Goal: Task Accomplishment & Management: Manage account settings

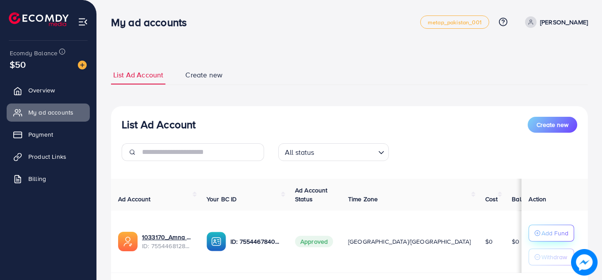
click at [543, 237] on p "Add Fund" at bounding box center [554, 233] width 27 height 11
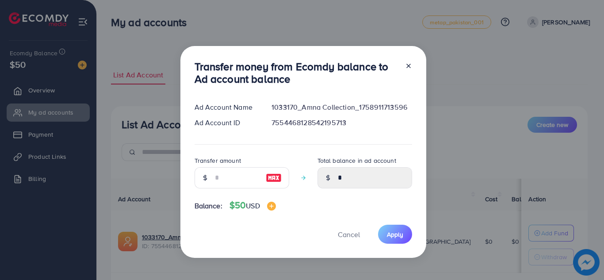
click at [209, 180] on div at bounding box center [205, 177] width 21 height 21
click at [216, 180] on input "number" at bounding box center [237, 177] width 44 height 21
type input "**"
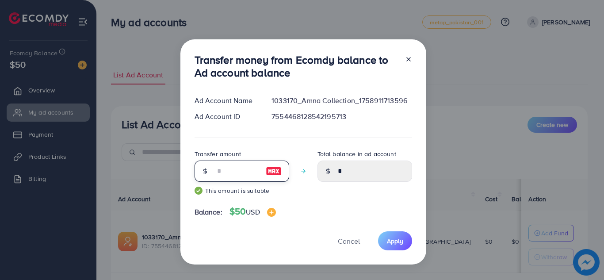
type input "*****"
type input "*"
type input "****"
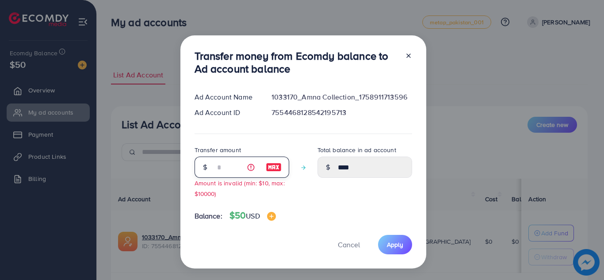
type input "**"
type input "*****"
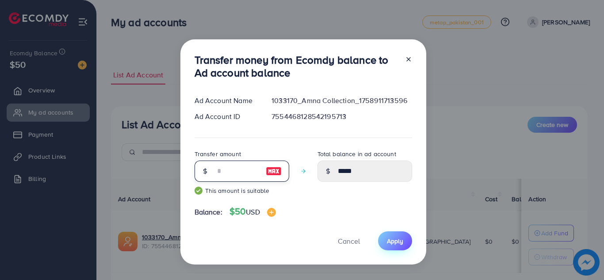
type input "**"
click at [401, 243] on span "Apply" at bounding box center [395, 241] width 16 height 9
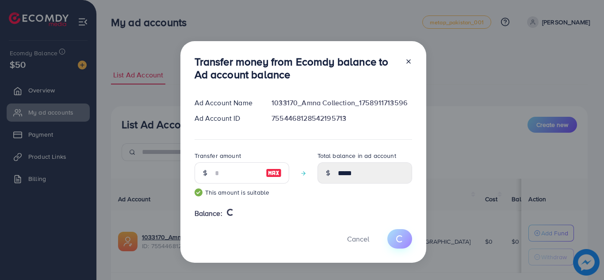
type input "*"
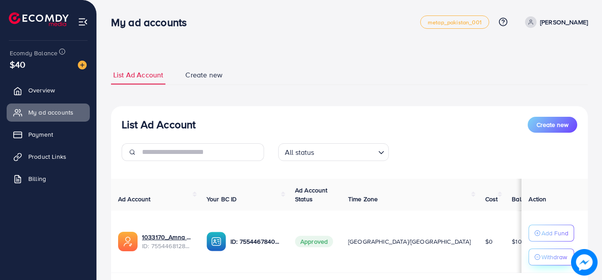
click at [541, 259] on p "Withdraw" at bounding box center [554, 257] width 26 height 11
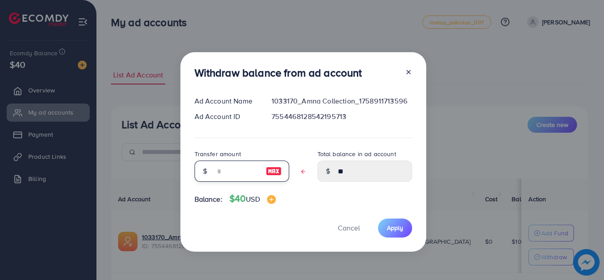
click at [224, 177] on input "text" at bounding box center [237, 171] width 44 height 21
click at [340, 226] on button "Cancel" at bounding box center [349, 227] width 44 height 19
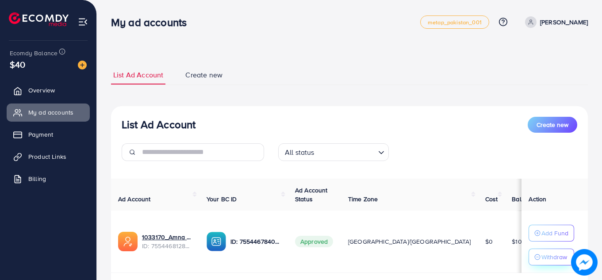
click at [550, 255] on p "Withdraw" at bounding box center [554, 257] width 26 height 11
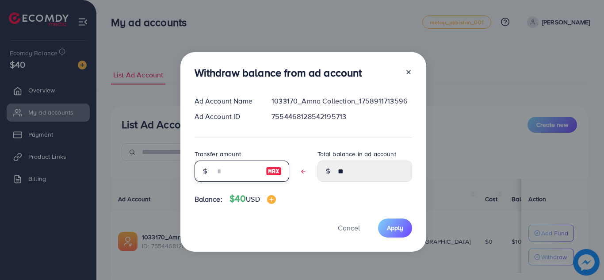
click at [225, 162] on input "text" at bounding box center [237, 171] width 44 height 21
type input "*"
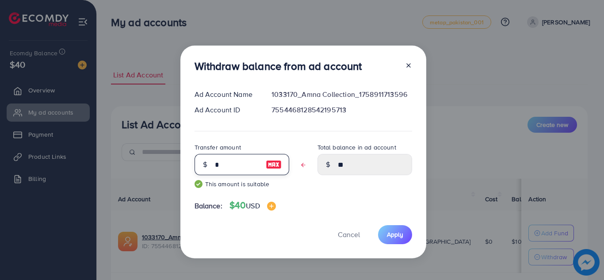
type input "****"
type input "*"
click at [396, 235] on span "Apply" at bounding box center [395, 234] width 16 height 9
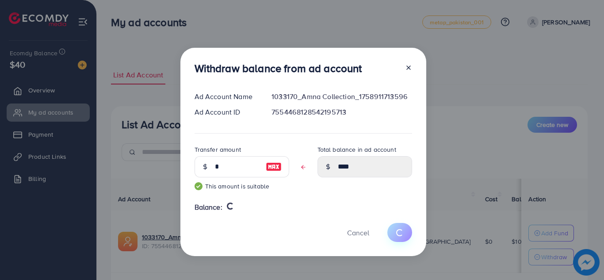
type input "**"
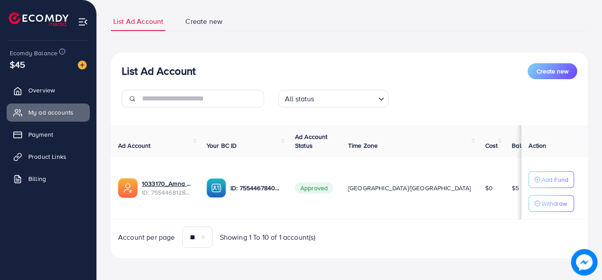
scroll to position [39, 0]
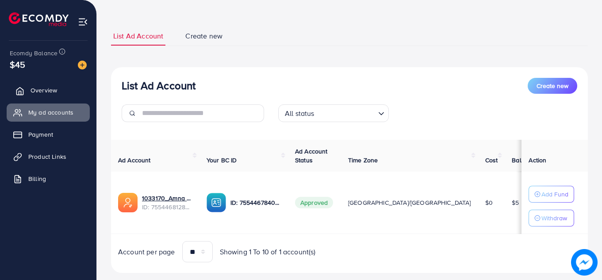
click at [26, 96] on link "Overview" at bounding box center [48, 90] width 83 height 18
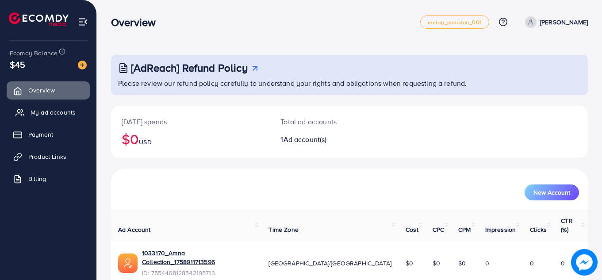
click at [30, 108] on link "My ad accounts" at bounding box center [48, 112] width 83 height 18
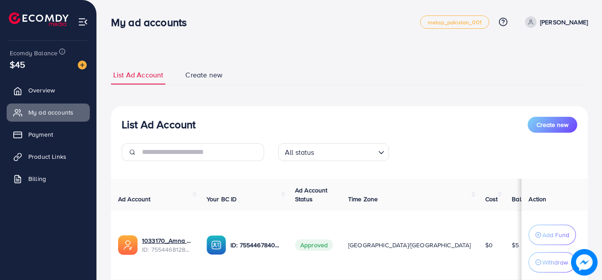
scroll to position [64, 0]
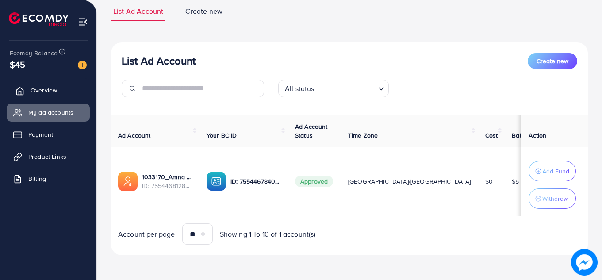
click at [47, 87] on span "Overview" at bounding box center [44, 90] width 27 height 9
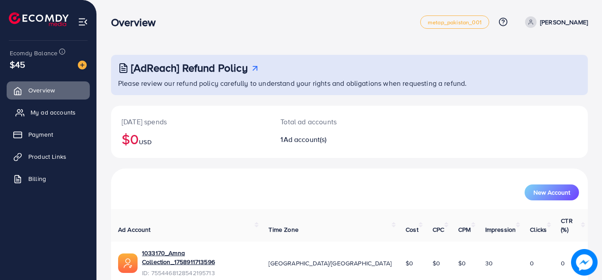
click at [42, 111] on span "My ad accounts" at bounding box center [53, 112] width 45 height 9
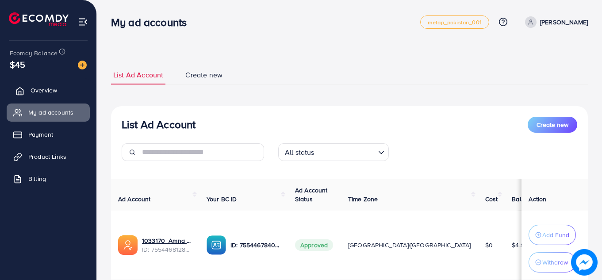
click at [48, 93] on span "Overview" at bounding box center [44, 90] width 27 height 9
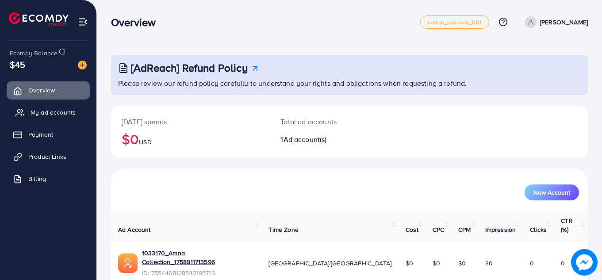
click at [50, 113] on span "My ad accounts" at bounding box center [53, 112] width 45 height 9
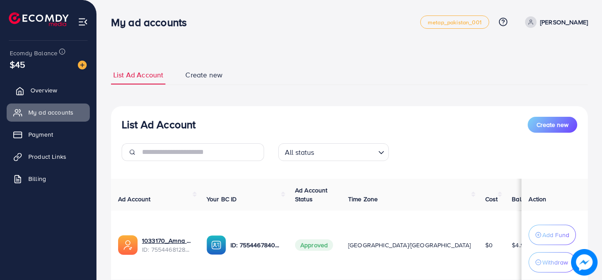
click at [30, 97] on link "Overview" at bounding box center [48, 90] width 83 height 18
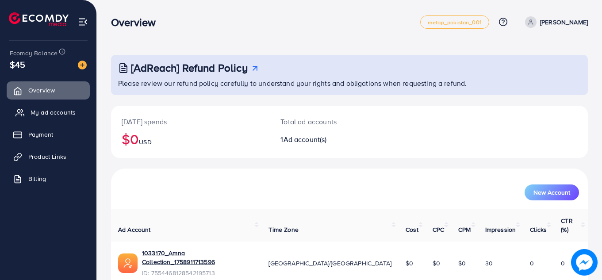
click at [37, 107] on link "My ad accounts" at bounding box center [48, 112] width 83 height 18
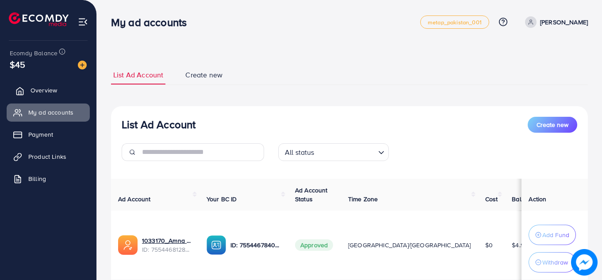
click at [58, 93] on link "Overview" at bounding box center [48, 90] width 83 height 18
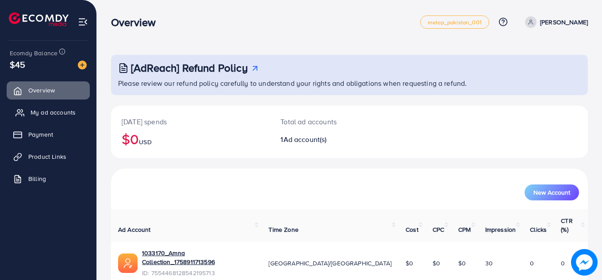
click at [60, 114] on span "My ad accounts" at bounding box center [53, 112] width 45 height 9
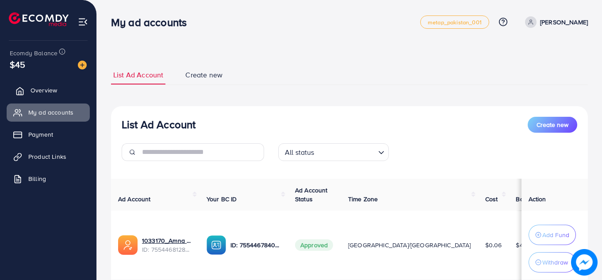
click at [56, 92] on span "Overview" at bounding box center [44, 90] width 27 height 9
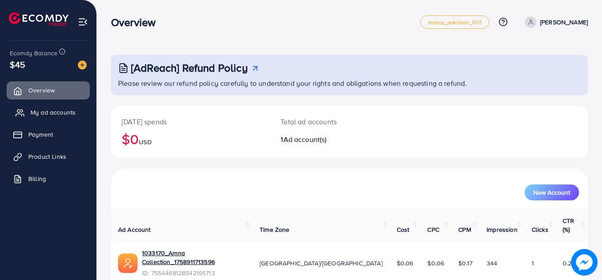
click at [56, 114] on span "My ad accounts" at bounding box center [53, 112] width 45 height 9
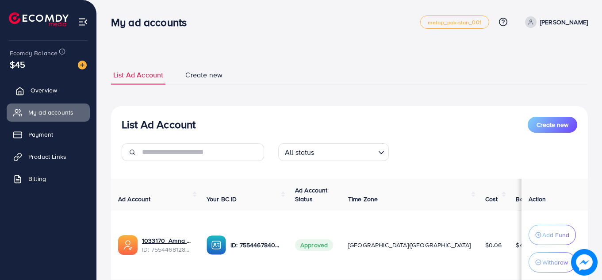
click at [46, 88] on span "Overview" at bounding box center [44, 90] width 27 height 9
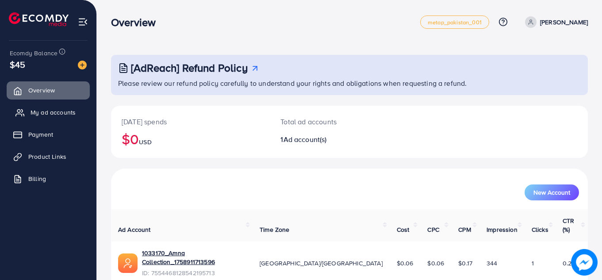
click at [44, 116] on span "My ad accounts" at bounding box center [53, 112] width 45 height 9
click at [269, 31] on div "Overview metap_pakistan_001 Help Center Contact Support Plans and Pricing Term …" at bounding box center [349, 22] width 477 height 25
click at [68, 117] on link "My ad accounts" at bounding box center [48, 112] width 83 height 18
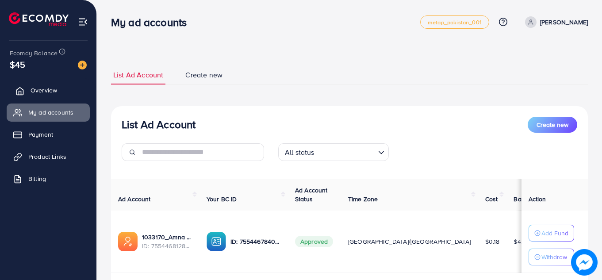
click at [49, 88] on span "Overview" at bounding box center [44, 90] width 27 height 9
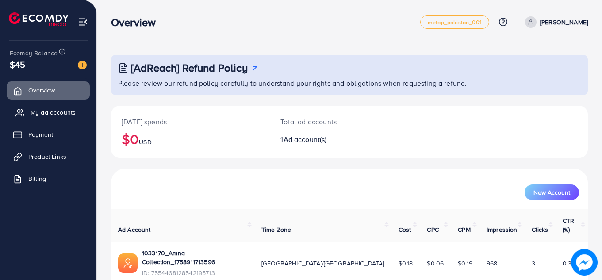
click at [41, 115] on span "My ad accounts" at bounding box center [53, 112] width 45 height 9
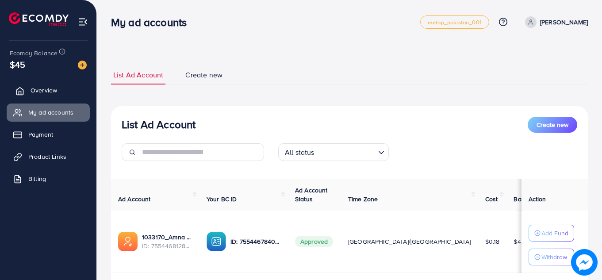
click at [37, 92] on span "Overview" at bounding box center [44, 90] width 27 height 9
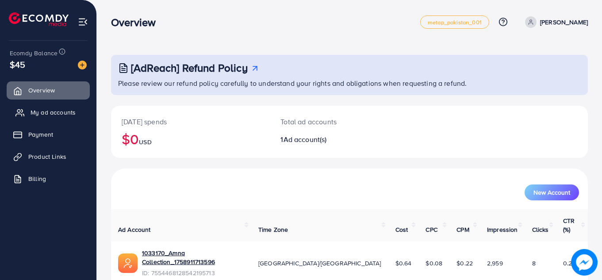
click at [38, 113] on span "My ad accounts" at bounding box center [53, 112] width 45 height 9
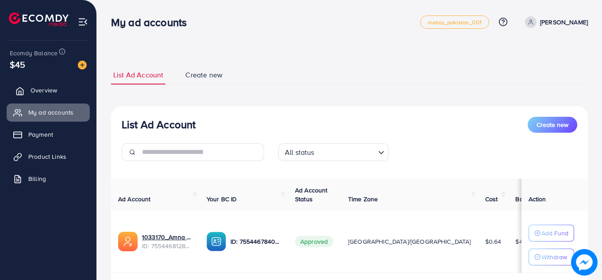
click at [33, 88] on span "Overview" at bounding box center [44, 90] width 27 height 9
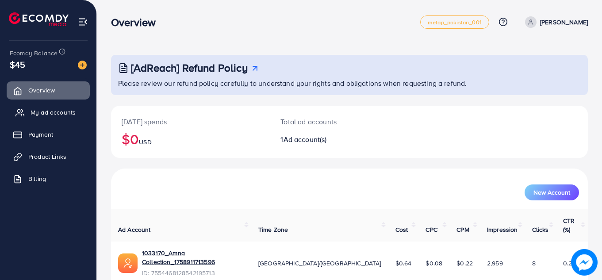
click at [34, 112] on span "My ad accounts" at bounding box center [53, 112] width 45 height 9
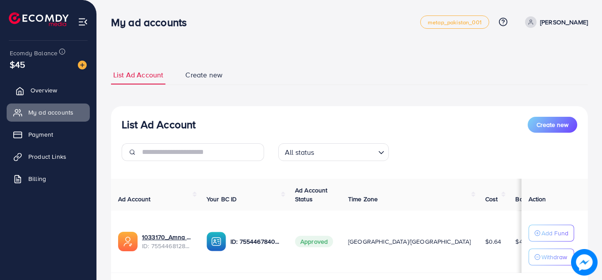
click at [46, 96] on link "Overview" at bounding box center [48, 90] width 83 height 18
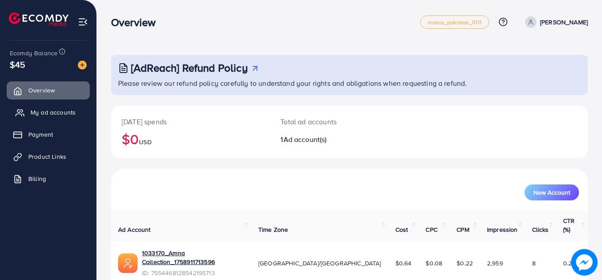
click at [44, 113] on span "My ad accounts" at bounding box center [53, 112] width 45 height 9
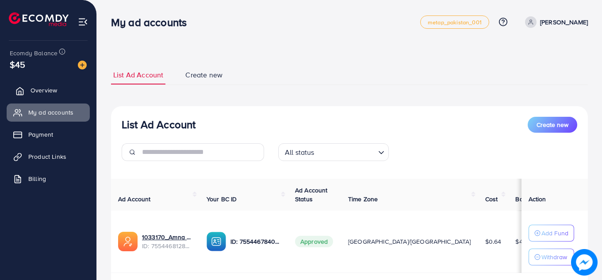
click at [42, 87] on span "Overview" at bounding box center [44, 90] width 27 height 9
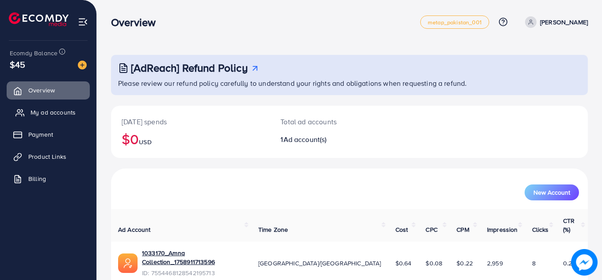
click at [42, 113] on span "My ad accounts" at bounding box center [53, 112] width 45 height 9
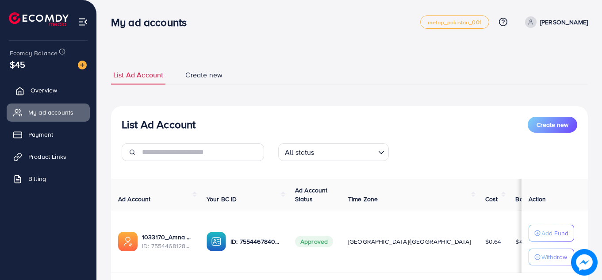
click at [41, 91] on span "Overview" at bounding box center [44, 90] width 27 height 9
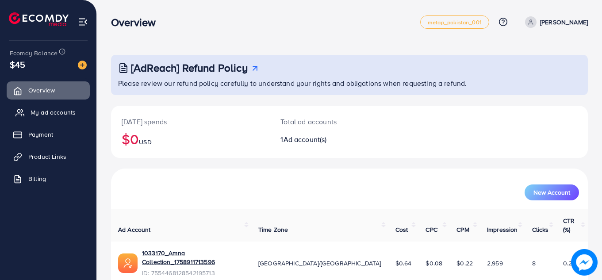
click at [58, 115] on span "My ad accounts" at bounding box center [53, 112] width 45 height 9
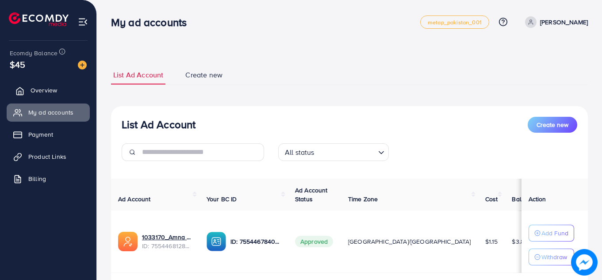
click at [38, 94] on span "Overview" at bounding box center [44, 90] width 27 height 9
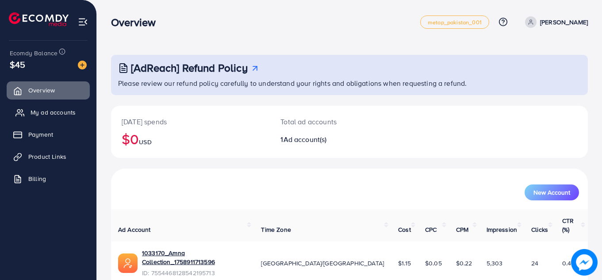
click at [41, 110] on span "My ad accounts" at bounding box center [53, 112] width 45 height 9
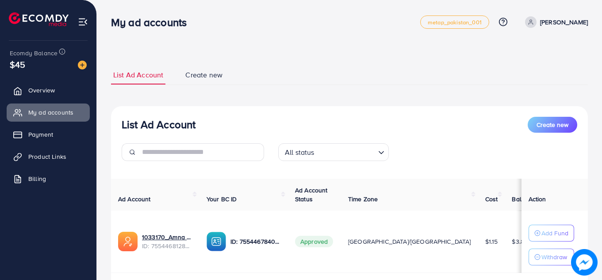
click at [326, 48] on div "**********" at bounding box center [349, 168] width 505 height 337
click at [50, 88] on span "Overview" at bounding box center [44, 90] width 27 height 9
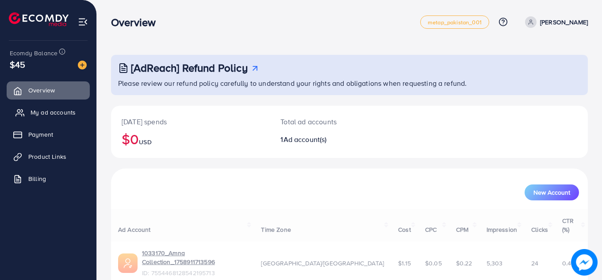
click at [49, 111] on span "My ad accounts" at bounding box center [53, 112] width 45 height 9
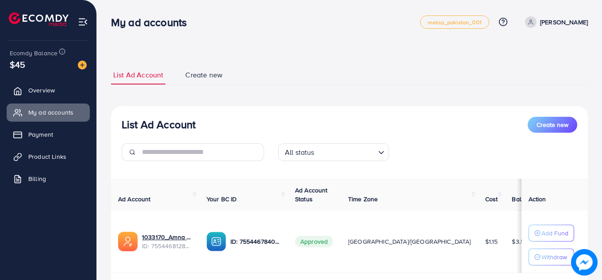
click at [384, 67] on ul "List Ad Account Create new" at bounding box center [349, 74] width 477 height 19
click at [61, 98] on link "Overview" at bounding box center [48, 90] width 83 height 18
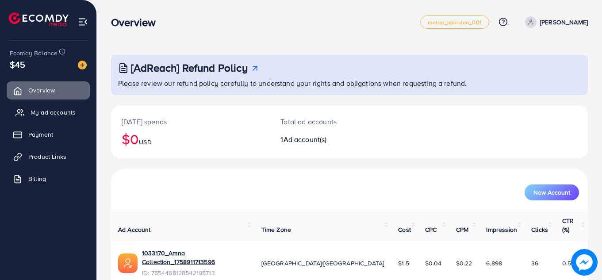
click at [59, 115] on span "My ad accounts" at bounding box center [53, 112] width 45 height 9
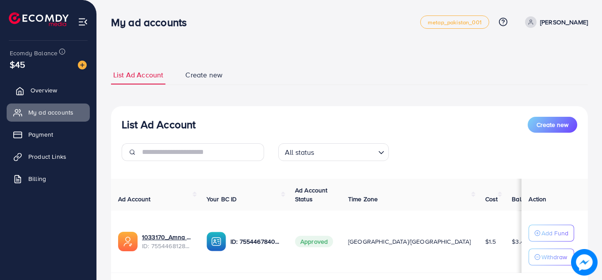
click at [73, 90] on link "Overview" at bounding box center [48, 90] width 83 height 18
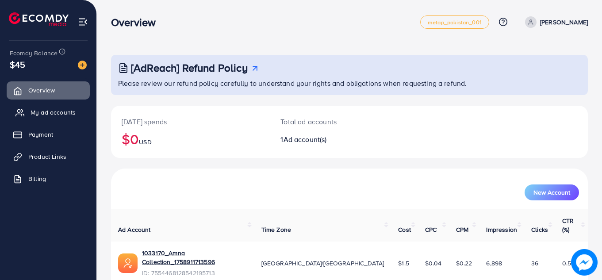
click at [69, 111] on span "My ad accounts" at bounding box center [53, 112] width 45 height 9
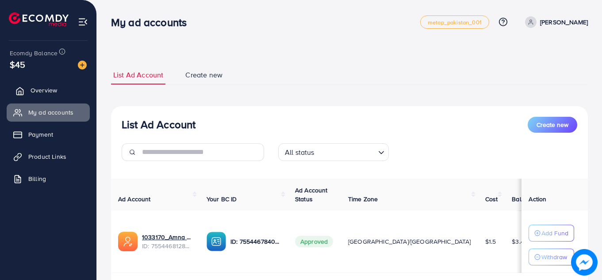
click at [39, 88] on span "Overview" at bounding box center [44, 90] width 27 height 9
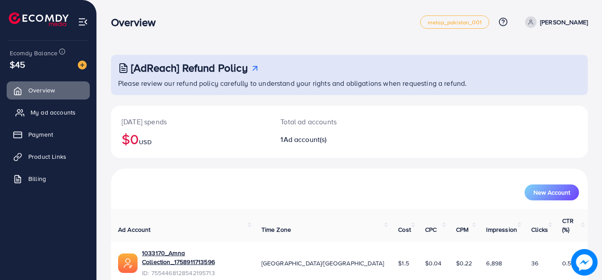
click at [38, 111] on span "My ad accounts" at bounding box center [53, 112] width 45 height 9
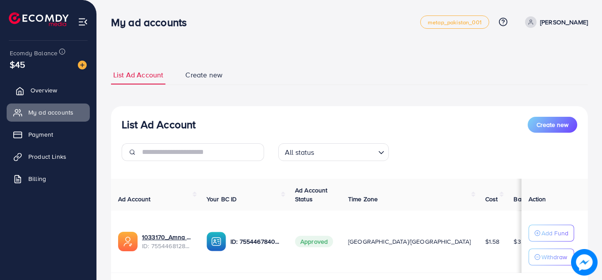
click at [54, 92] on span "Overview" at bounding box center [44, 90] width 27 height 9
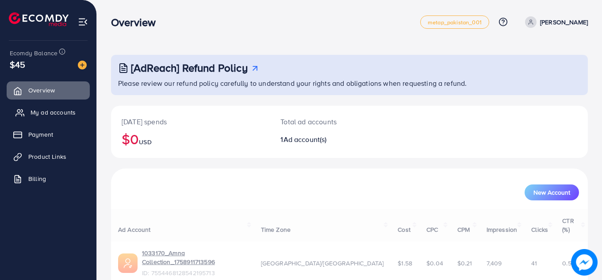
click at [51, 115] on span "My ad accounts" at bounding box center [53, 112] width 45 height 9
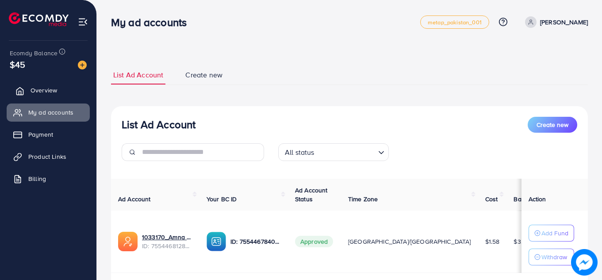
click at [56, 96] on link "Overview" at bounding box center [48, 90] width 83 height 18
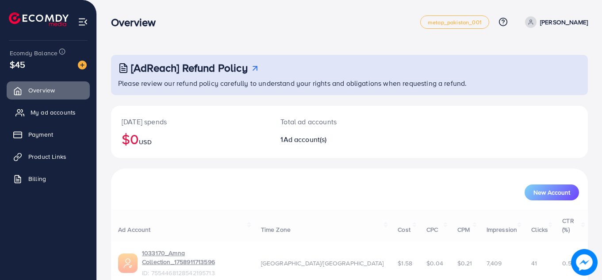
click at [56, 109] on span "My ad accounts" at bounding box center [53, 112] width 45 height 9
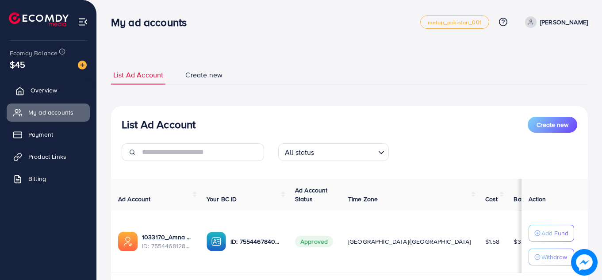
click at [46, 89] on span "Overview" at bounding box center [44, 90] width 27 height 9
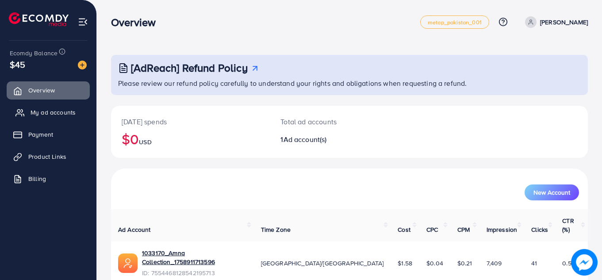
click at [45, 108] on span "My ad accounts" at bounding box center [53, 112] width 45 height 9
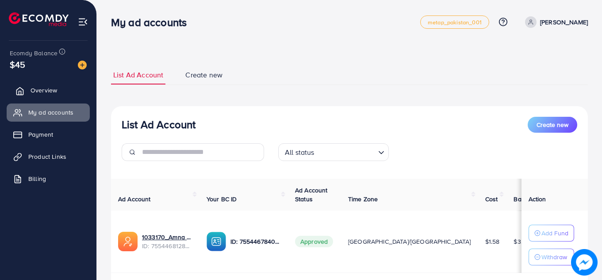
click at [35, 96] on link "Overview" at bounding box center [48, 90] width 83 height 18
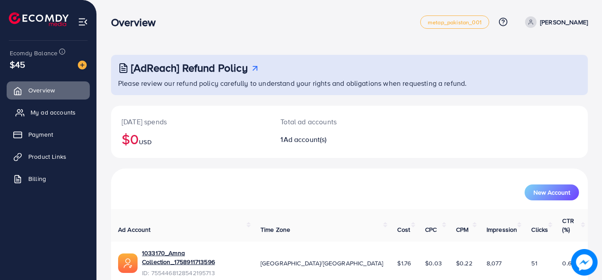
click at [40, 113] on span "My ad accounts" at bounding box center [53, 112] width 45 height 9
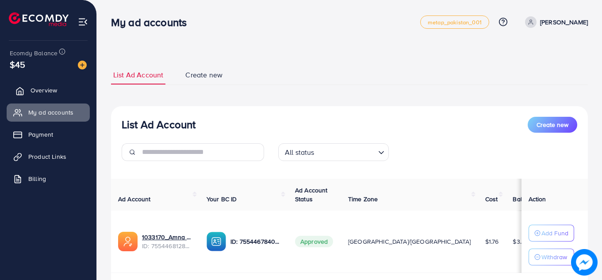
click at [31, 87] on span "Overview" at bounding box center [44, 90] width 27 height 9
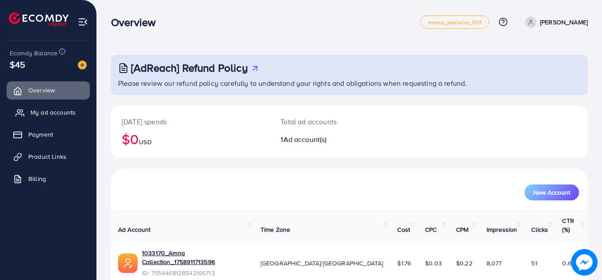
click at [32, 109] on span "My ad accounts" at bounding box center [53, 112] width 45 height 9
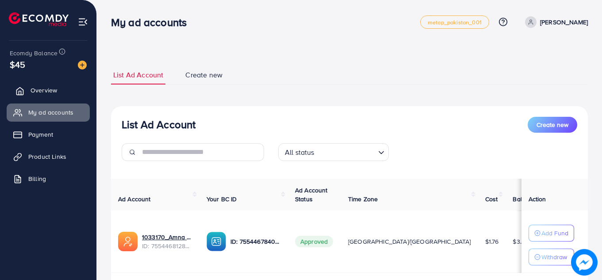
click at [34, 96] on link "Overview" at bounding box center [48, 90] width 83 height 18
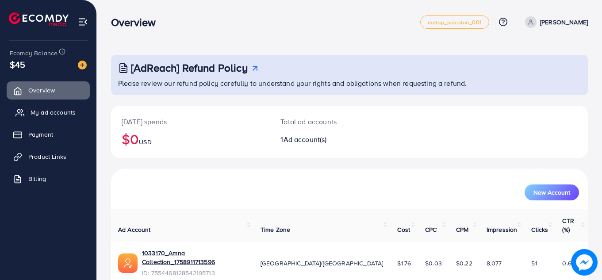
click at [34, 108] on span "My ad accounts" at bounding box center [53, 112] width 45 height 9
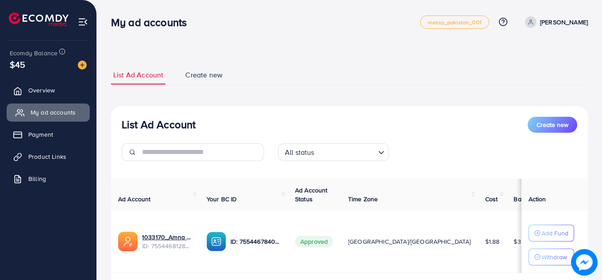
click at [34, 108] on span "My ad accounts" at bounding box center [53, 112] width 45 height 9
click at [35, 90] on span "Overview" at bounding box center [44, 90] width 27 height 9
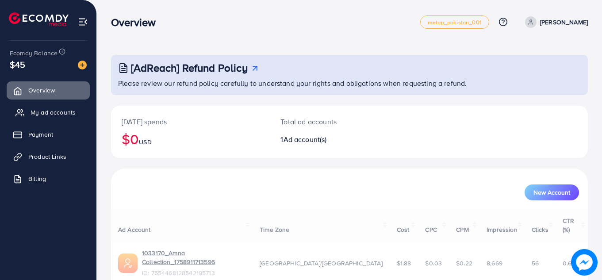
click at [34, 113] on span "My ad accounts" at bounding box center [53, 112] width 45 height 9
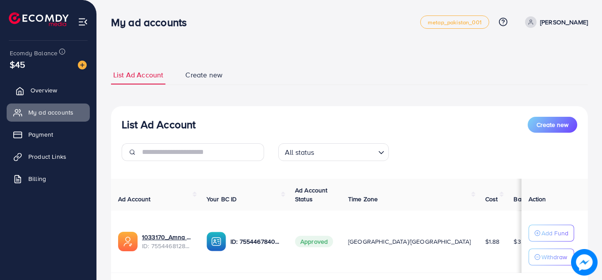
click at [54, 92] on span "Overview" at bounding box center [44, 90] width 27 height 9
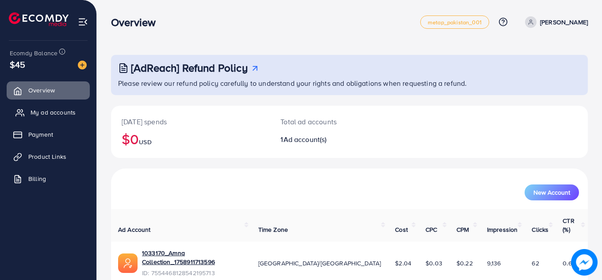
click at [61, 116] on span "My ad accounts" at bounding box center [53, 112] width 45 height 9
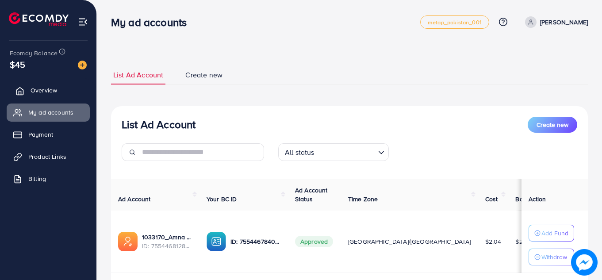
click at [50, 96] on link "Overview" at bounding box center [48, 90] width 83 height 18
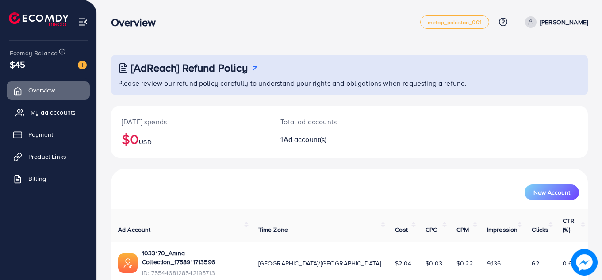
click at [50, 111] on span "My ad accounts" at bounding box center [53, 112] width 45 height 9
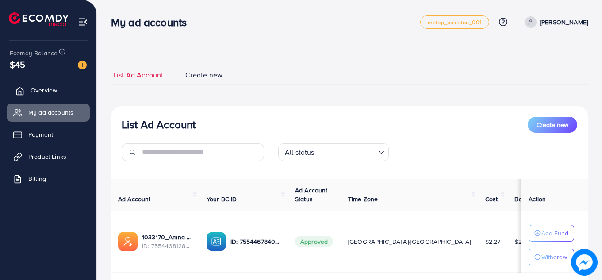
click at [44, 89] on span "Overview" at bounding box center [44, 90] width 27 height 9
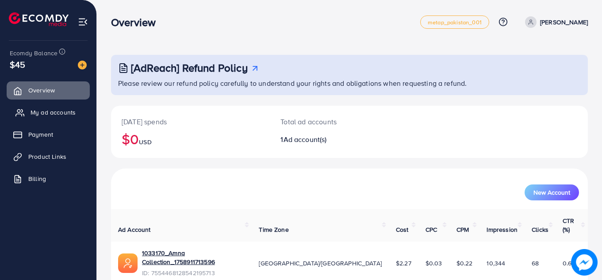
click at [46, 114] on span "My ad accounts" at bounding box center [53, 112] width 45 height 9
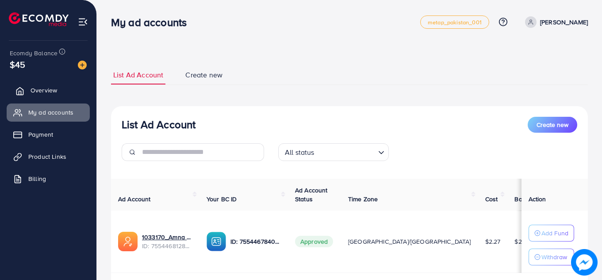
click at [45, 90] on span "Overview" at bounding box center [44, 90] width 27 height 9
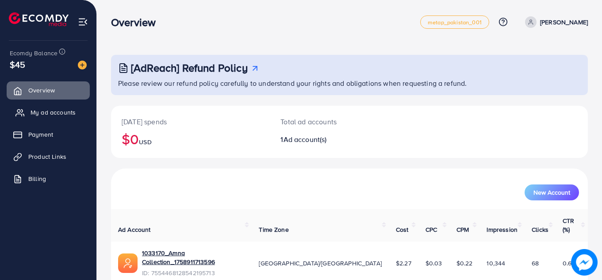
click at [42, 112] on span "My ad accounts" at bounding box center [53, 112] width 45 height 9
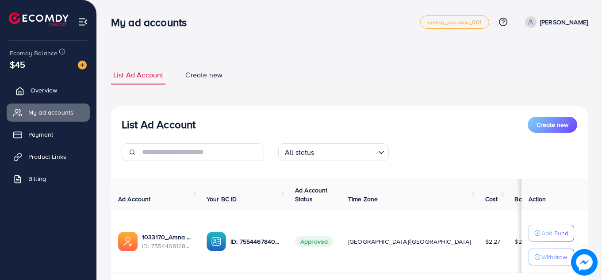
click at [42, 87] on span "Overview" at bounding box center [44, 90] width 27 height 9
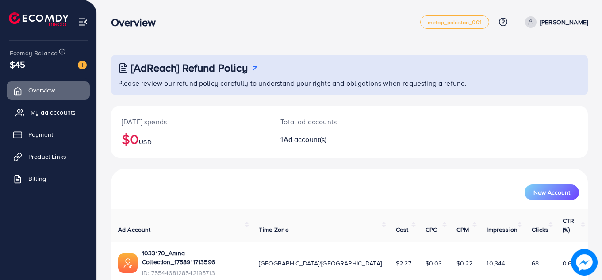
click at [53, 112] on span "My ad accounts" at bounding box center [53, 112] width 45 height 9
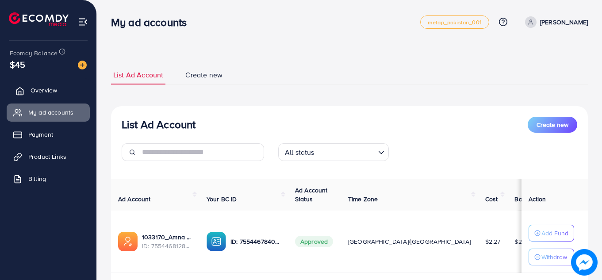
click at [45, 87] on span "Overview" at bounding box center [44, 90] width 27 height 9
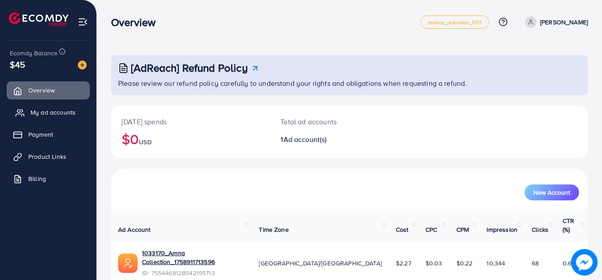
click at [51, 114] on span "My ad accounts" at bounding box center [53, 112] width 45 height 9
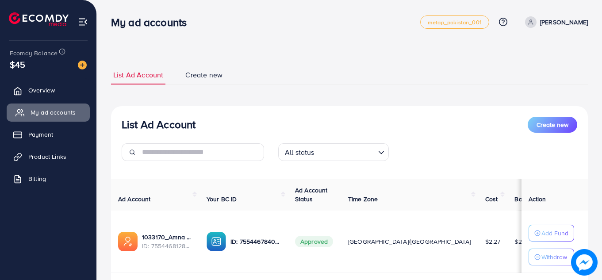
scroll to position [57, 0]
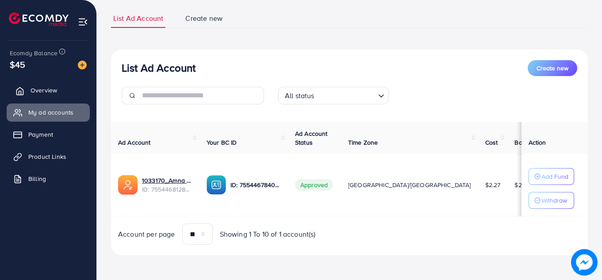
click at [41, 95] on link "Overview" at bounding box center [48, 90] width 83 height 18
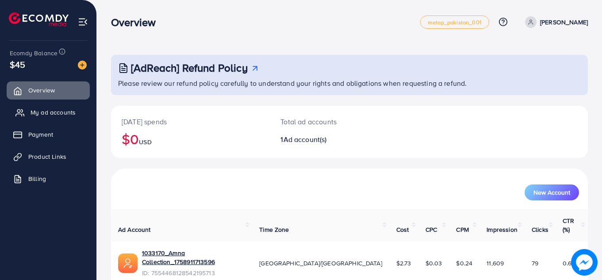
click at [42, 113] on span "My ad accounts" at bounding box center [53, 112] width 45 height 9
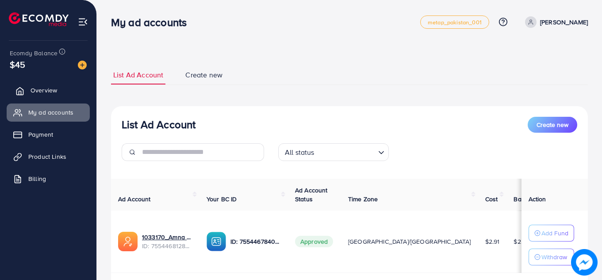
click at [57, 92] on link "Overview" at bounding box center [48, 90] width 83 height 18
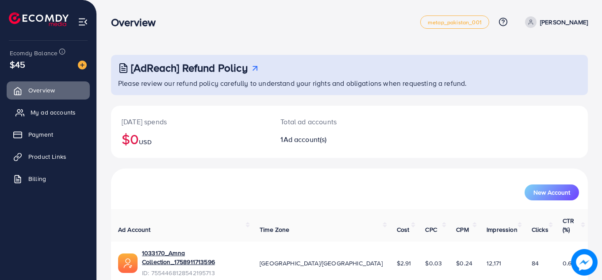
click at [63, 115] on span "My ad accounts" at bounding box center [53, 112] width 45 height 9
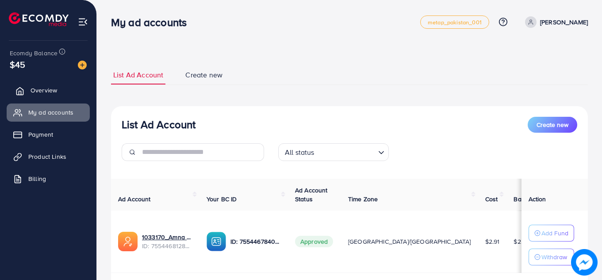
click at [42, 91] on span "Overview" at bounding box center [44, 90] width 27 height 9
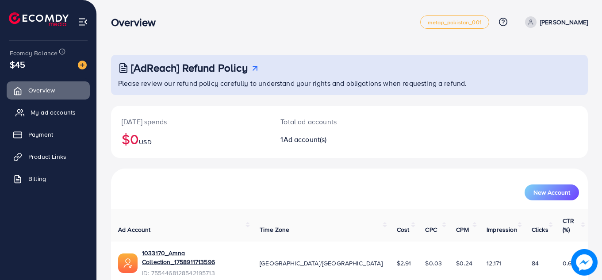
click at [40, 111] on span "My ad accounts" at bounding box center [53, 112] width 45 height 9
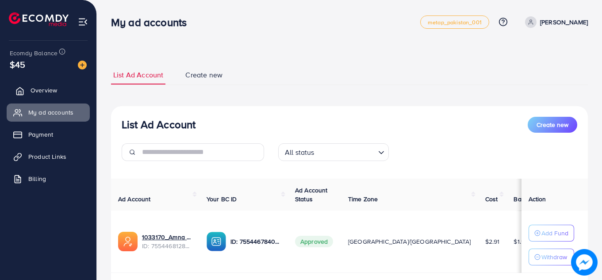
click at [42, 92] on span "Overview" at bounding box center [44, 90] width 27 height 9
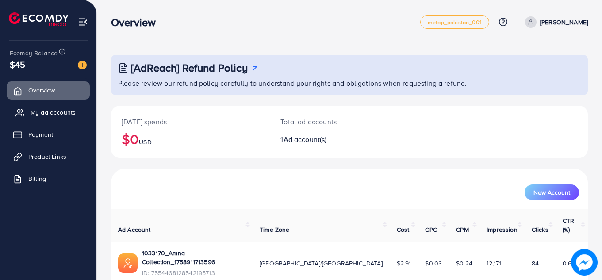
click at [42, 114] on span "My ad accounts" at bounding box center [53, 112] width 45 height 9
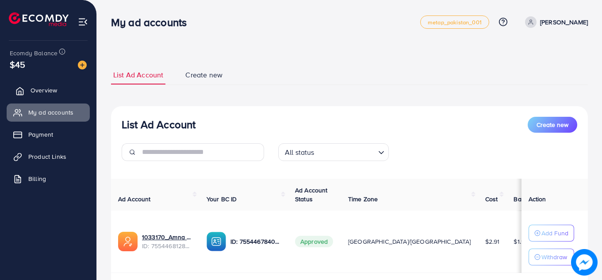
click at [36, 87] on span "Overview" at bounding box center [44, 90] width 27 height 9
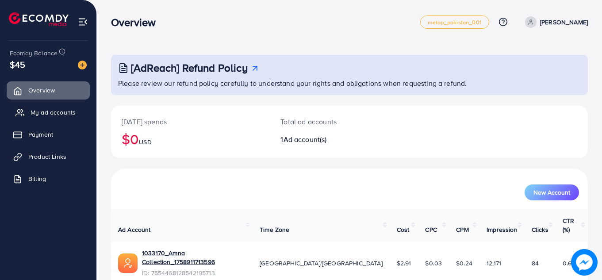
click at [36, 110] on span "My ad accounts" at bounding box center [53, 112] width 45 height 9
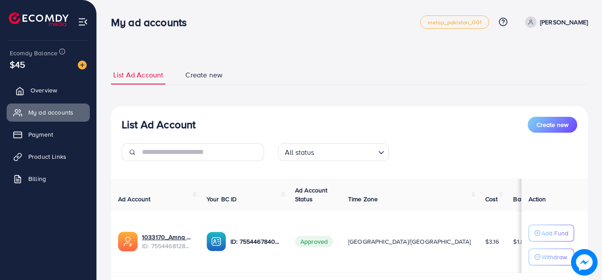
click at [59, 95] on link "Overview" at bounding box center [48, 90] width 83 height 18
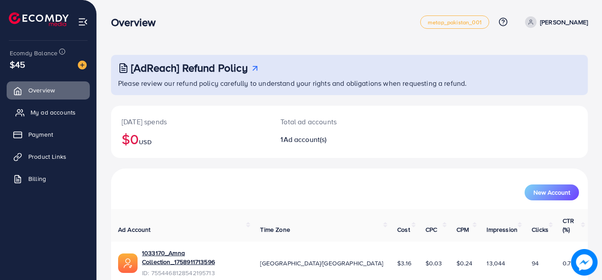
click at [57, 109] on span "My ad accounts" at bounding box center [53, 112] width 45 height 9
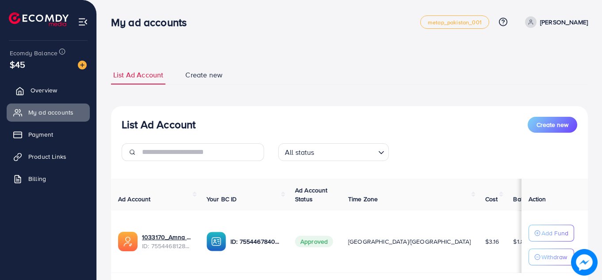
click at [51, 91] on span "Overview" at bounding box center [44, 90] width 27 height 9
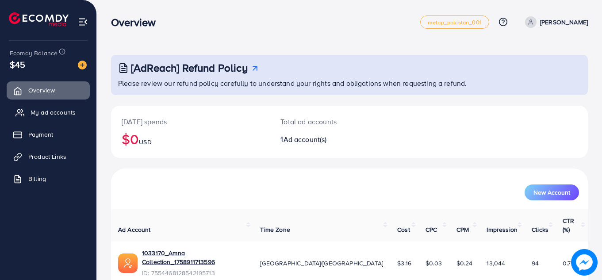
click at [53, 110] on span "My ad accounts" at bounding box center [53, 112] width 45 height 9
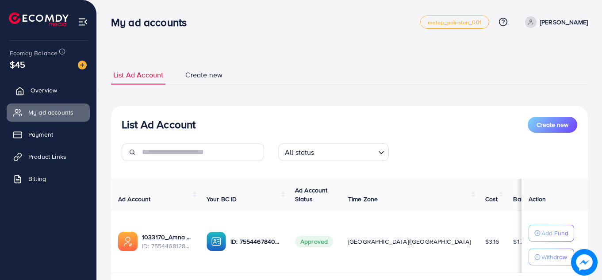
click at [55, 96] on link "Overview" at bounding box center [48, 90] width 83 height 18
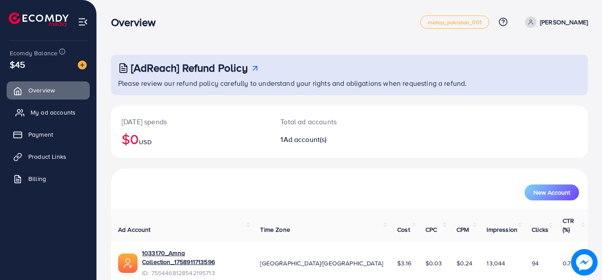
click at [56, 115] on span "My ad accounts" at bounding box center [53, 112] width 45 height 9
